Goal: Information Seeking & Learning: Learn about a topic

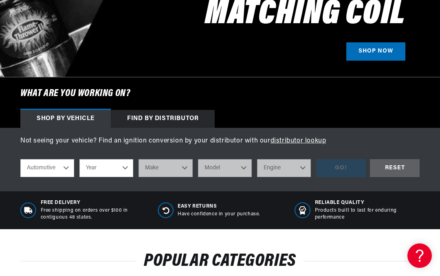
scroll to position [0, 367]
click at [65, 168] on select "Automotive Agricultural Industrial Marine Motorcycle" at bounding box center [47, 168] width 54 height 18
click at [124, 173] on select "Year 2022 2021 2020 2019 2018 2017 2016 2015 2014 2013 2012 2011 2010 2009 2008…" at bounding box center [106, 168] width 54 height 18
select select "1972"
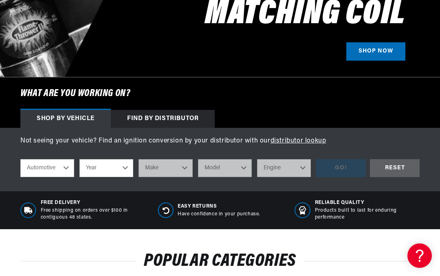
select select "1972"
click at [187, 166] on select "Make Alfa Romeo American Motors Aston Martin Audi Austin BMW Buick Cadillac Che…" at bounding box center [166, 168] width 54 height 18
select select "Mercedes-Benz"
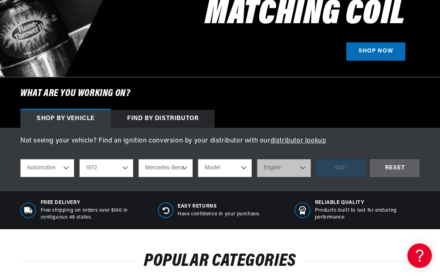
click at [244, 168] on select "Model 220 280SE 280SEL 300SEL 350SL" at bounding box center [225, 168] width 54 height 18
select select "350SL"
click at [301, 169] on select "Engine 4.5L" at bounding box center [284, 168] width 54 height 18
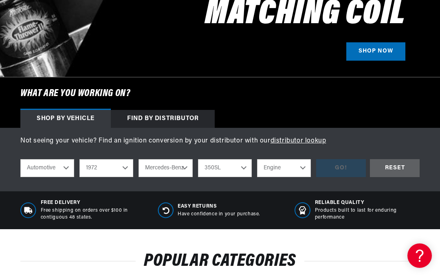
select select "4.5L"
click at [351, 170] on div "GO!" at bounding box center [341, 168] width 50 height 18
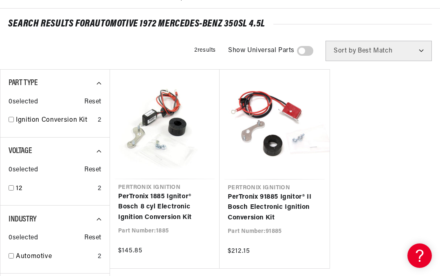
click at [177, 201] on link "PerTronix 1885 Ignitor® Bosch 8 cyl Electronic Ignition Conversion Kit" at bounding box center [164, 207] width 93 height 31
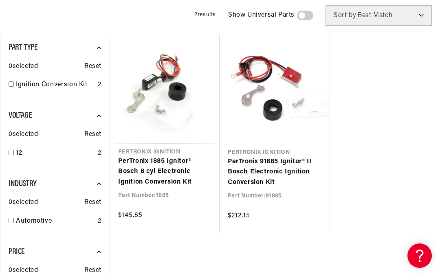
scroll to position [0, 367]
click at [275, 163] on link "PerTronix 91885 Ignitor® II Bosch Electronic Ignition Conversion Kit" at bounding box center [275, 172] width 94 height 31
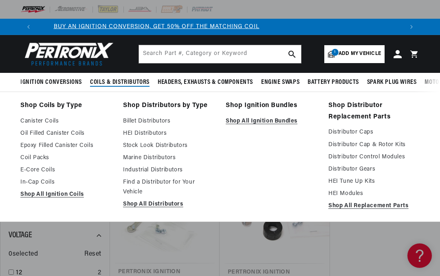
scroll to position [0, 0]
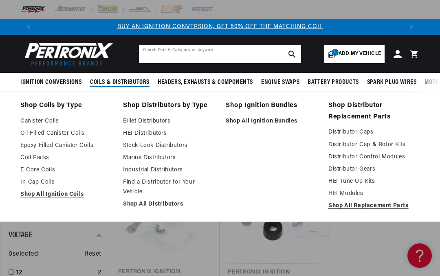
click at [241, 59] on input "text" at bounding box center [220, 54] width 162 height 18
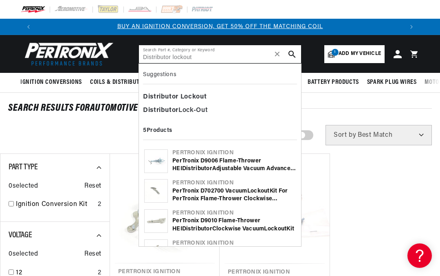
type input "Distributor lockout"
click at [291, 51] on icon "search button" at bounding box center [292, 54] width 7 height 7
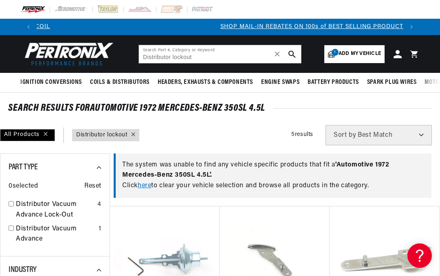
scroll to position [0, 367]
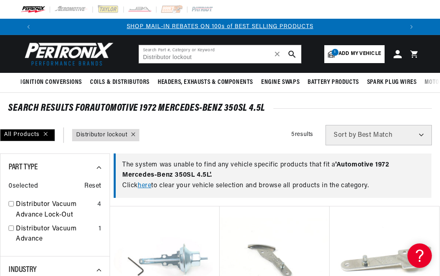
click at [296, 55] on icon "search button" at bounding box center [292, 54] width 7 height 7
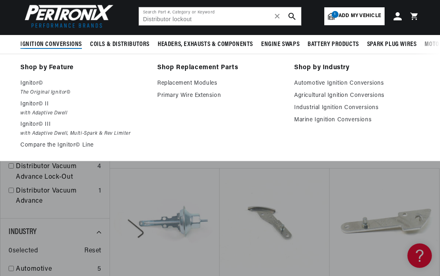
click at [27, 86] on p "Ignitor©" at bounding box center [83, 84] width 126 height 10
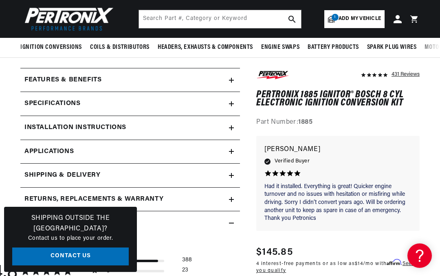
scroll to position [245, 0]
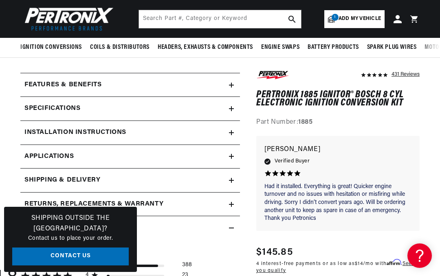
click at [229, 136] on div "Installation instructions" at bounding box center [124, 133] width 209 height 11
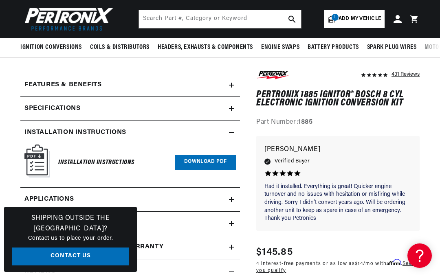
click at [233, 85] on icon at bounding box center [231, 85] width 5 height 0
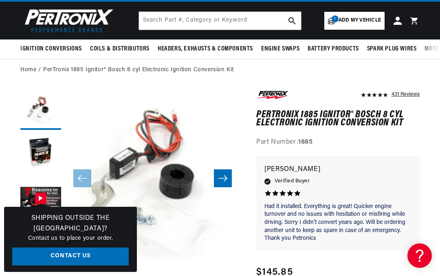
scroll to position [33, 0]
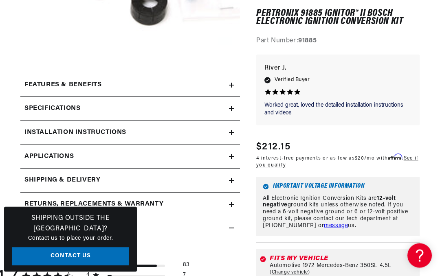
scroll to position [246, 0]
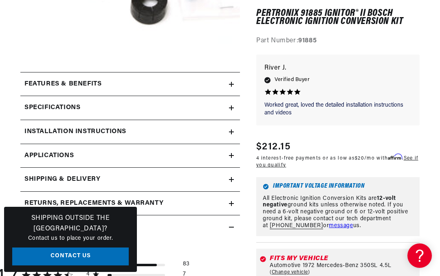
click at [234, 108] on summary "Specifications" at bounding box center [130, 108] width 220 height 24
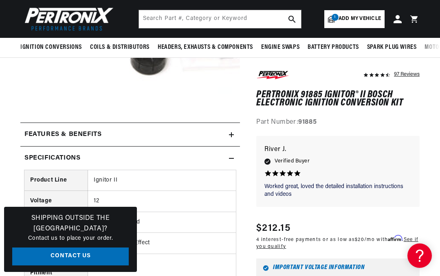
scroll to position [193, 0]
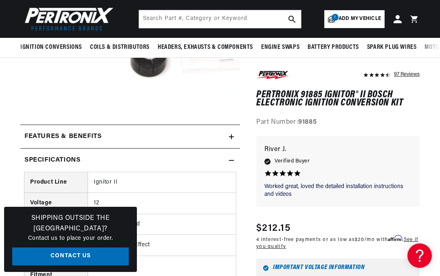
click at [234, 132] on summary "Features & Benefits" at bounding box center [130, 137] width 220 height 24
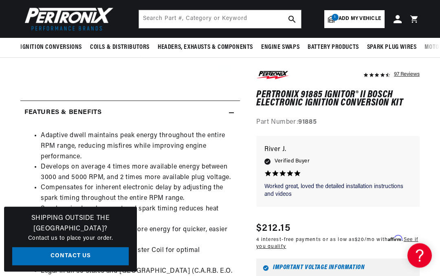
scroll to position [195, 0]
